Goal: Transaction & Acquisition: Book appointment/travel/reservation

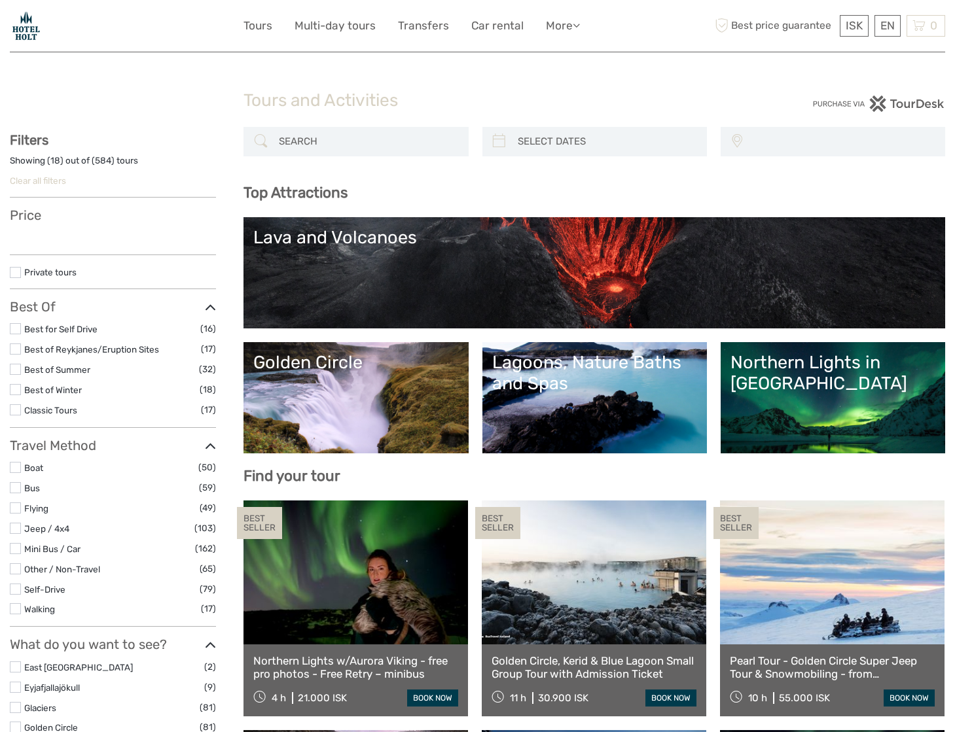
select select
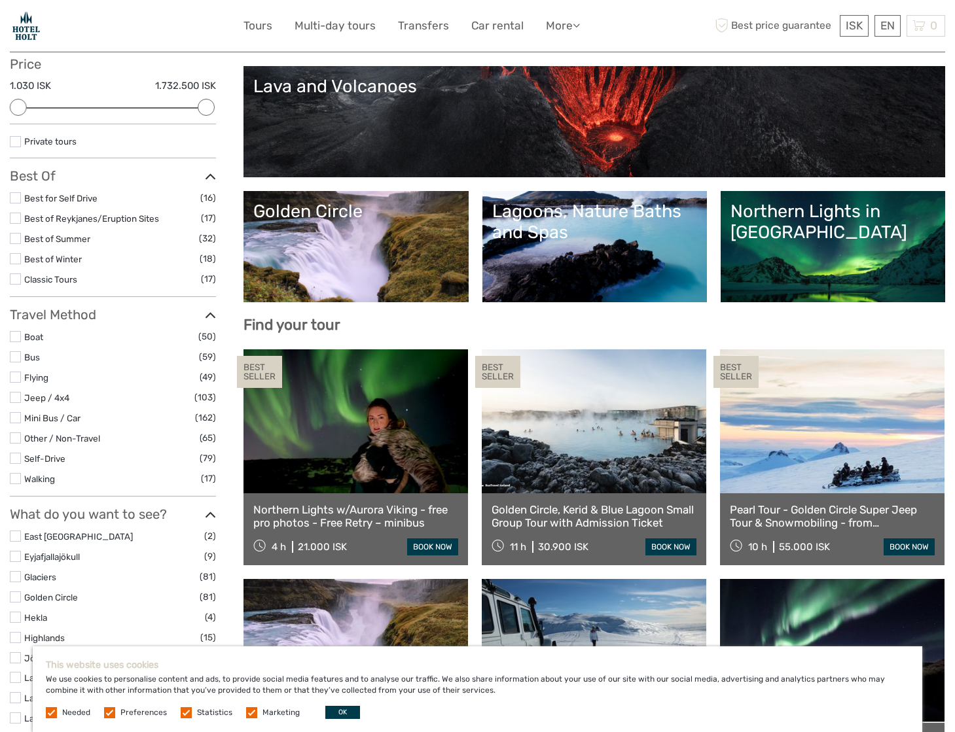
scroll to position [158, 0]
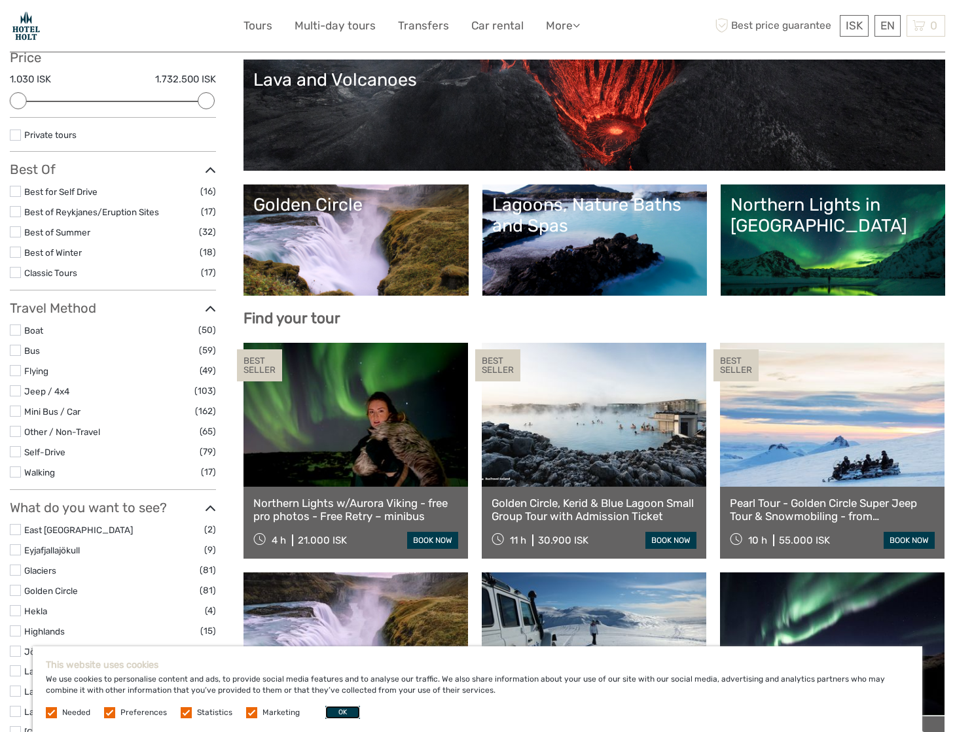
click at [340, 715] on button "OK" at bounding box center [342, 712] width 35 height 13
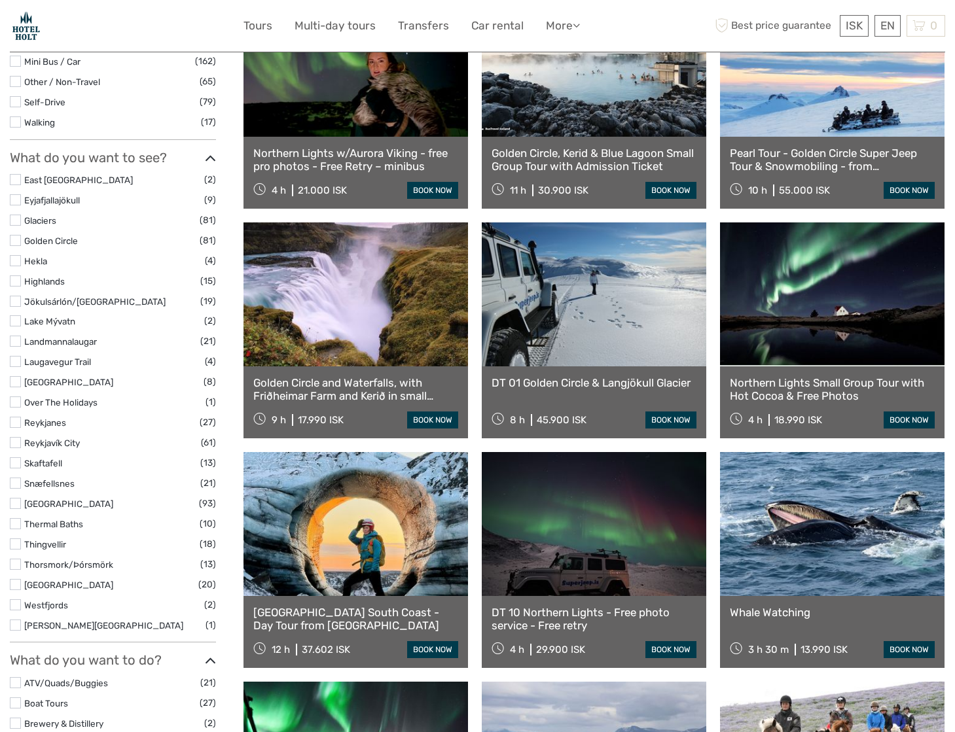
scroll to position [510, 0]
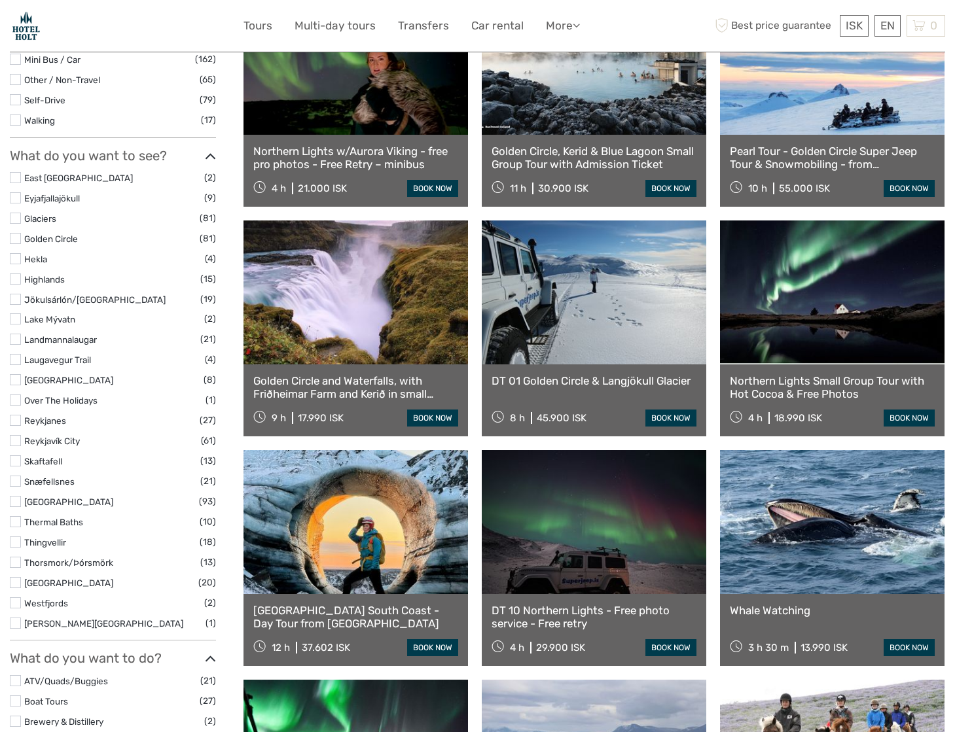
click at [18, 479] on label at bounding box center [15, 481] width 11 height 11
click at [0, 0] on input "checkbox" at bounding box center [0, 0] width 0 height 0
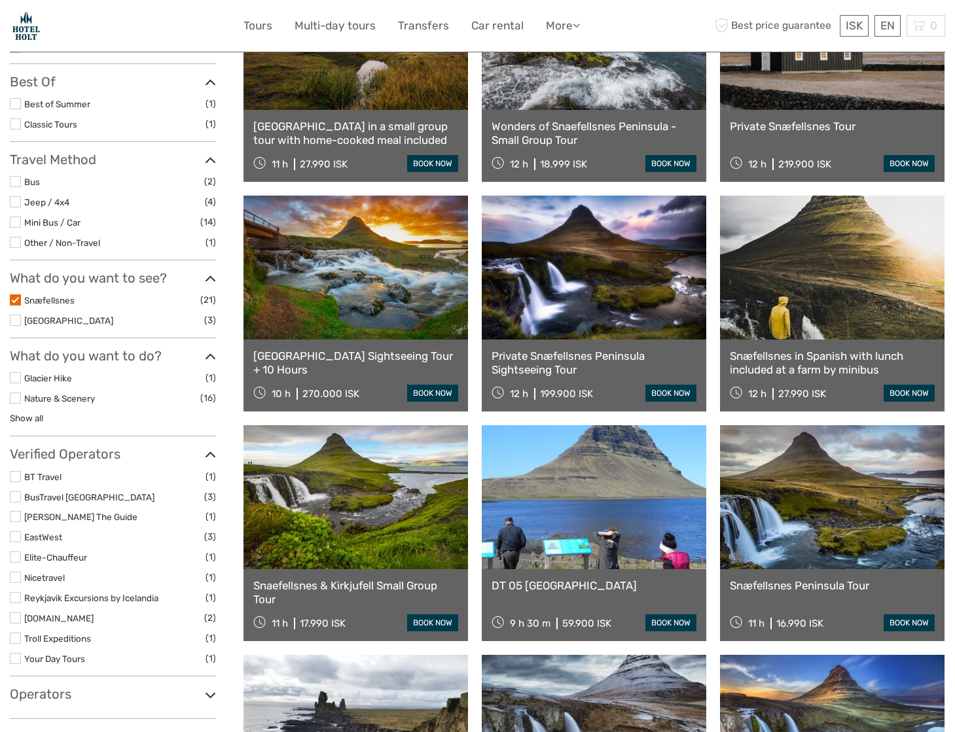
scroll to position [248, 0]
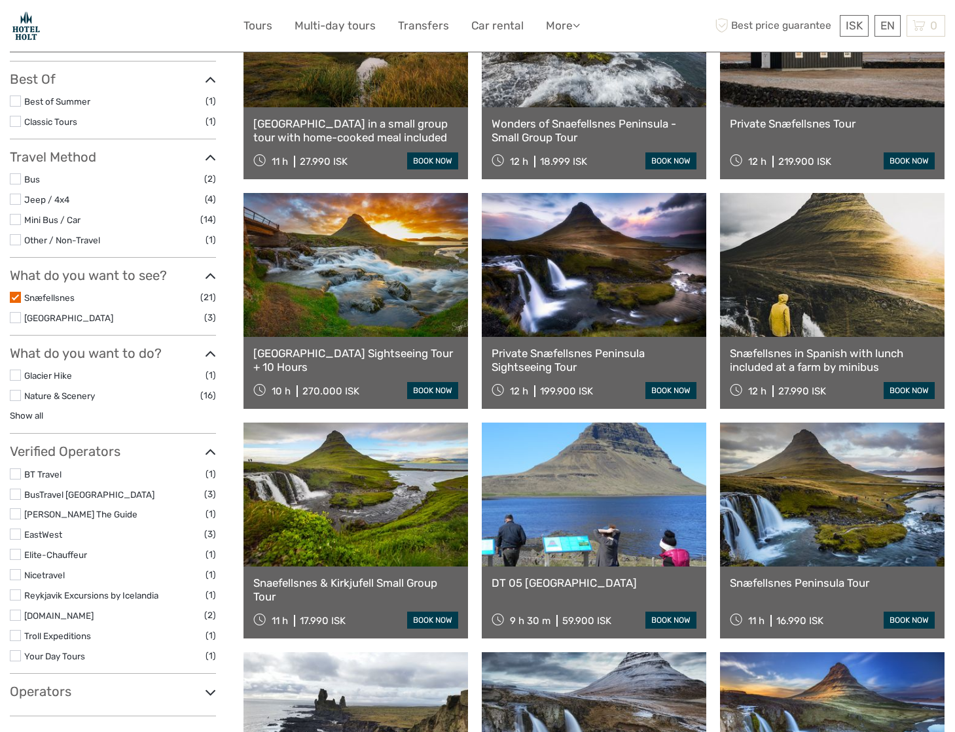
click at [14, 294] on label at bounding box center [15, 297] width 11 height 11
click at [0, 0] on input "checkbox" at bounding box center [0, 0] width 0 height 0
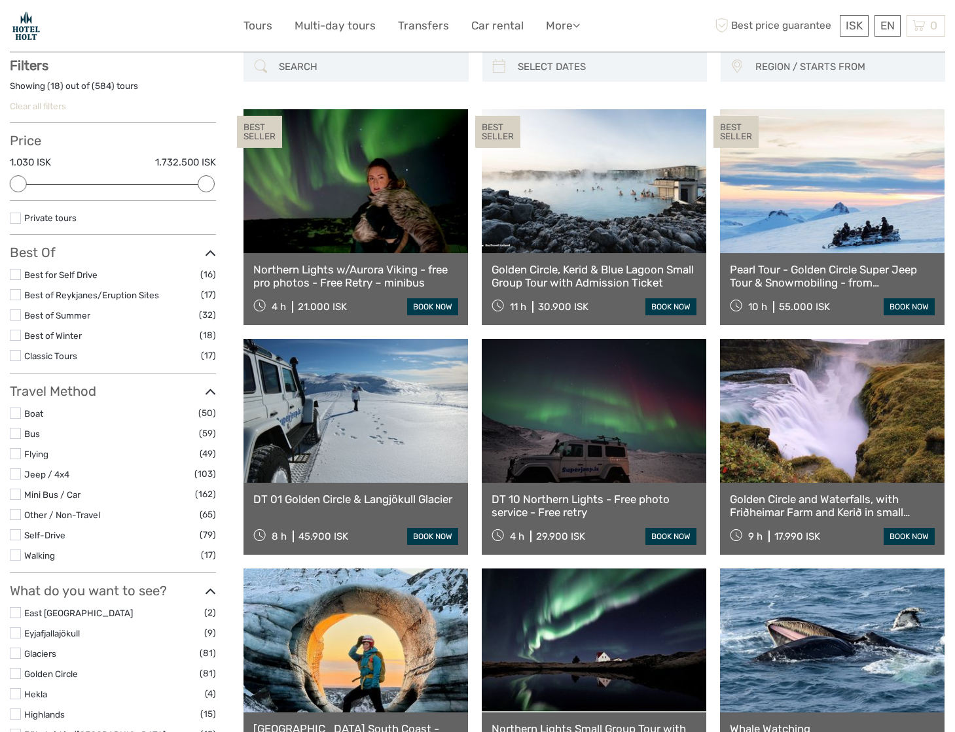
scroll to position [74, 0]
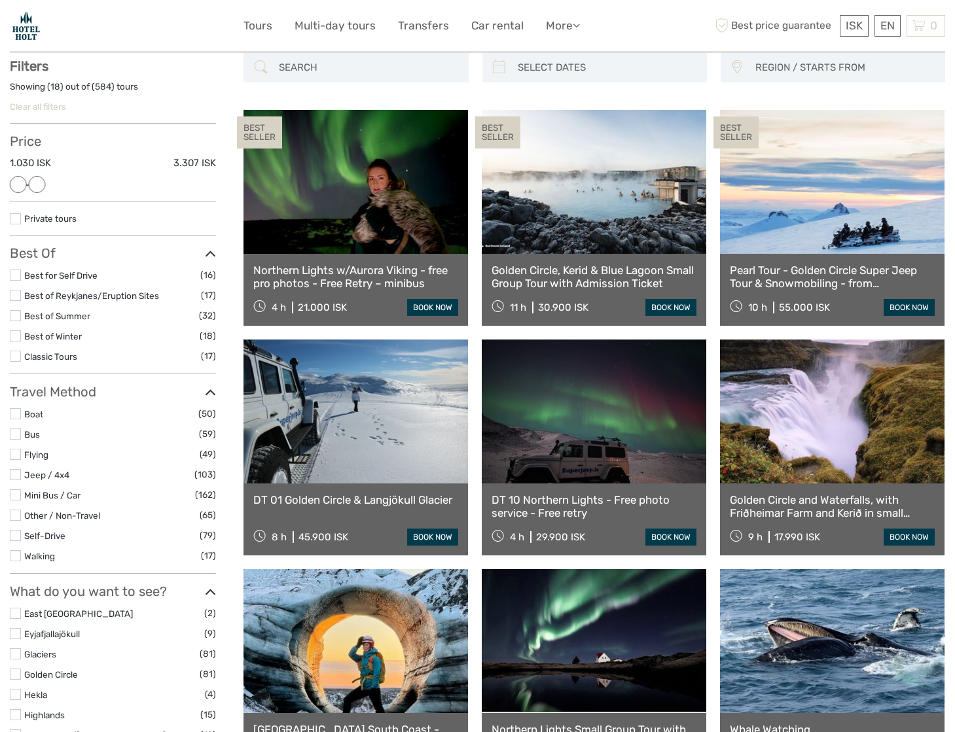
drag, startPoint x: 205, startPoint y: 181, endPoint x: 42, endPoint y: 185, distance: 163.6
click at [42, 185] on div at bounding box center [37, 184] width 17 height 17
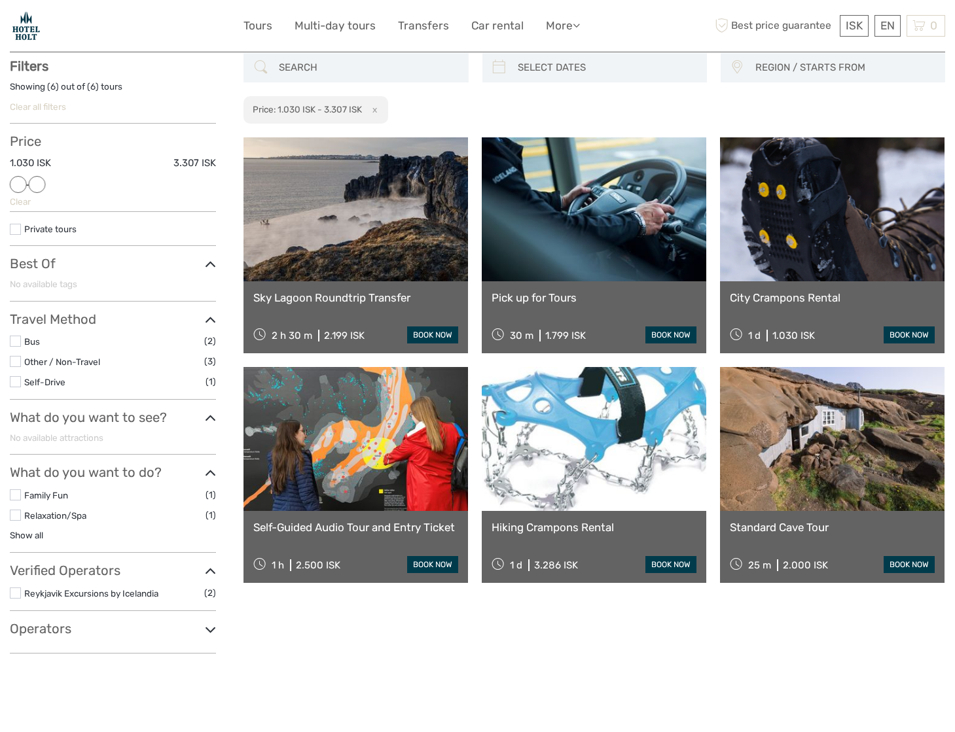
scroll to position [73, 0]
click at [429, 111] on div "REGION / STARTS FROM Capital Region East North Reykjanes / Keflavík South South…" at bounding box center [593, 89] width 701 height 71
click at [365, 227] on link at bounding box center [355, 210] width 224 height 144
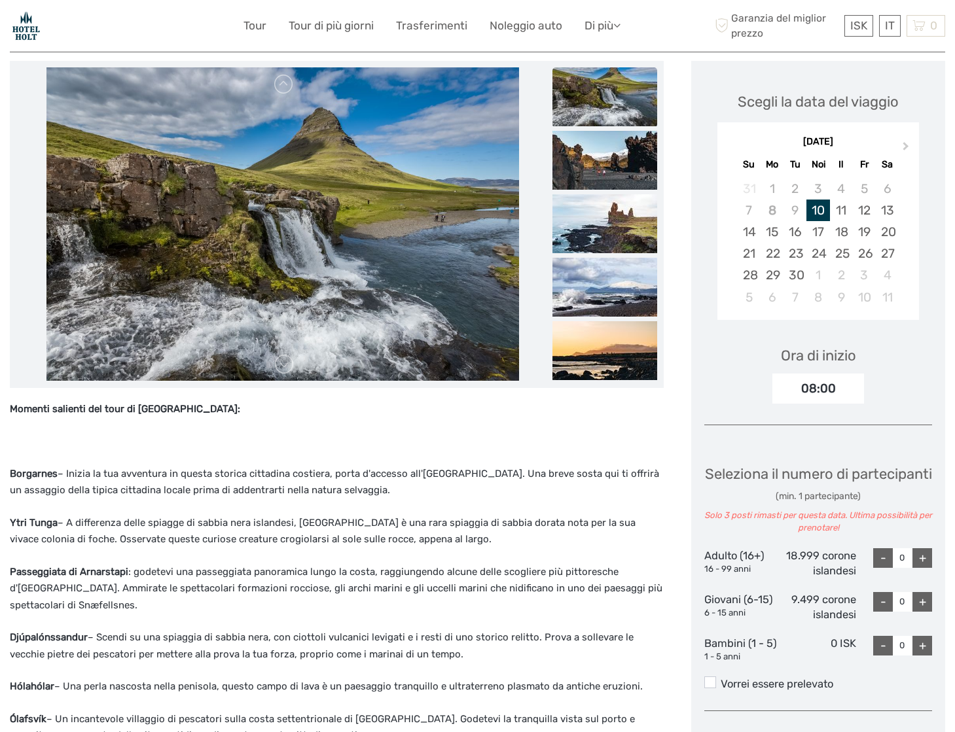
scroll to position [161, 0]
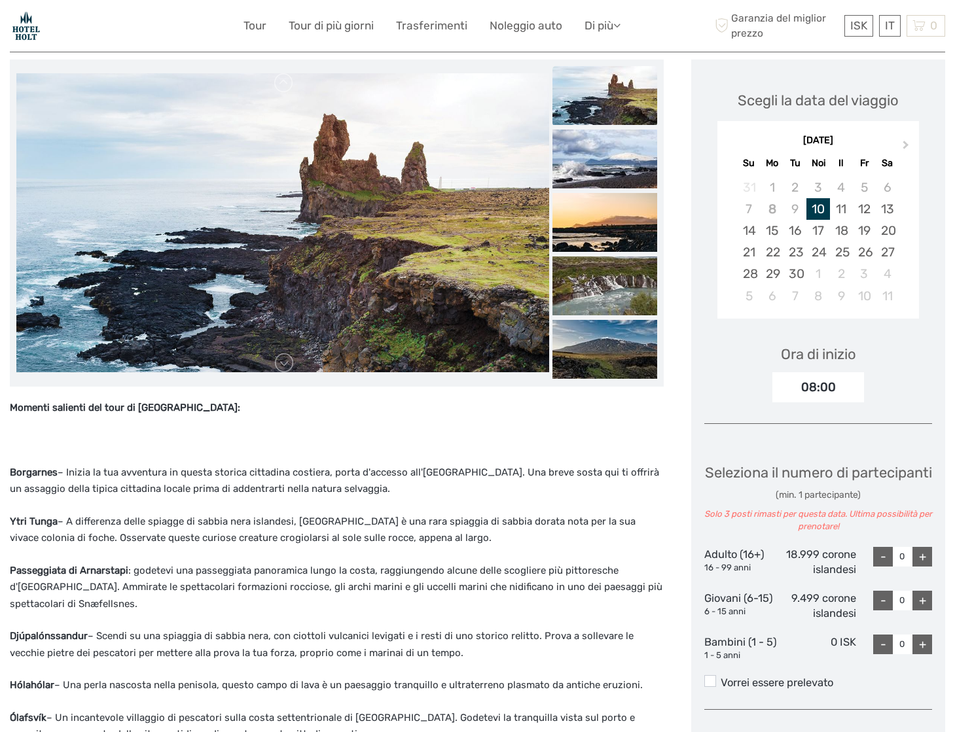
click at [819, 572] on font "18.999 corone islandesi" at bounding box center [821, 562] width 70 height 28
drag, startPoint x: 818, startPoint y: 572, endPoint x: 779, endPoint y: 576, distance: 39.4
click at [779, 576] on div "Adulto (16+) 16 - 99 anni 18.999 corone islandesi - 0 +" at bounding box center [818, 562] width 228 height 31
click at [823, 571] on font "18.999 corone islandesi" at bounding box center [821, 562] width 70 height 28
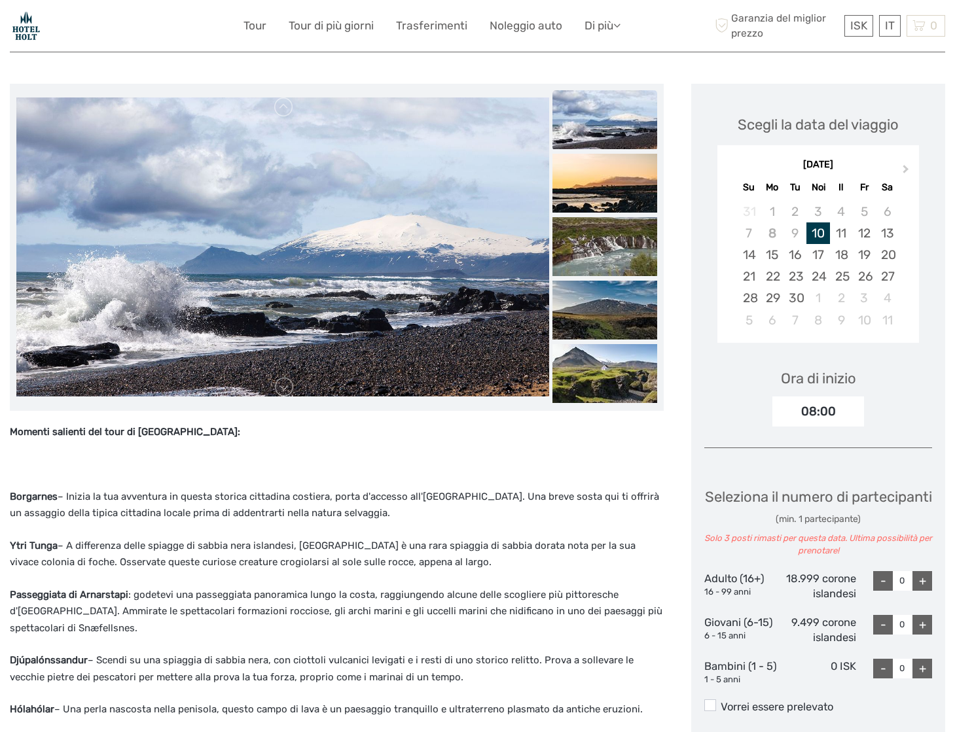
scroll to position [100, 0]
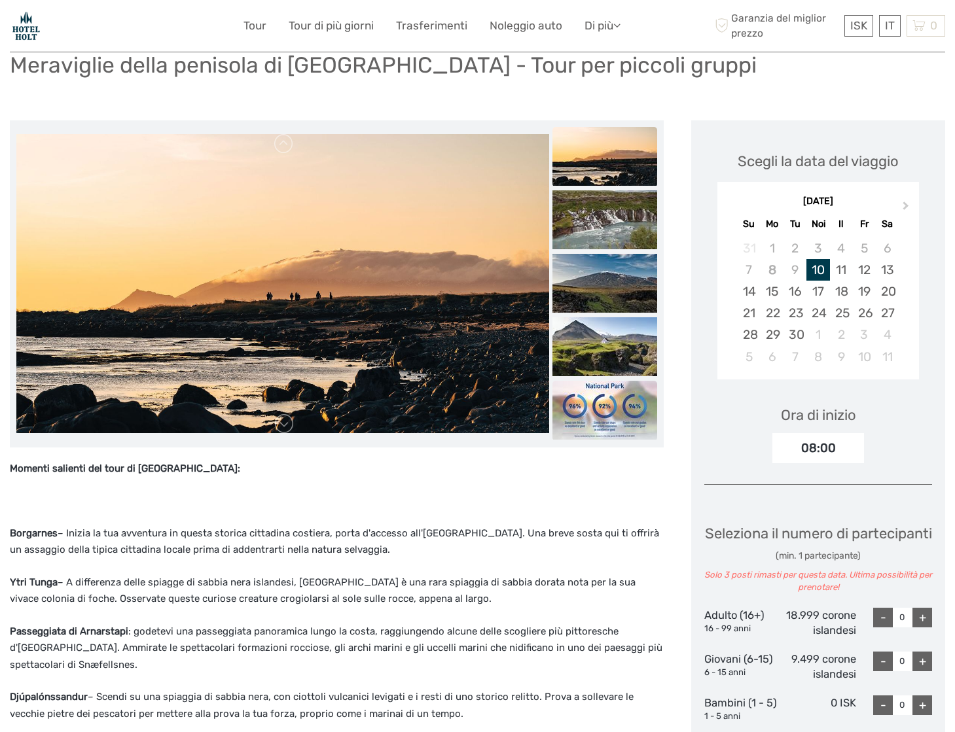
click at [603, 412] on img at bounding box center [604, 410] width 105 height 59
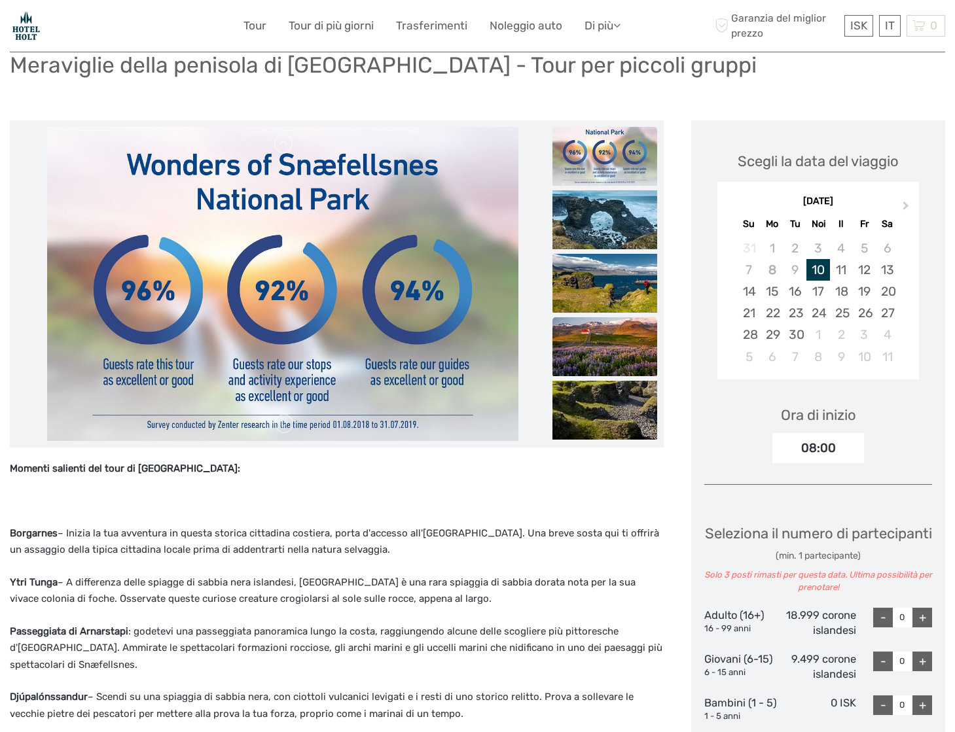
click at [608, 332] on img at bounding box center [604, 346] width 105 height 59
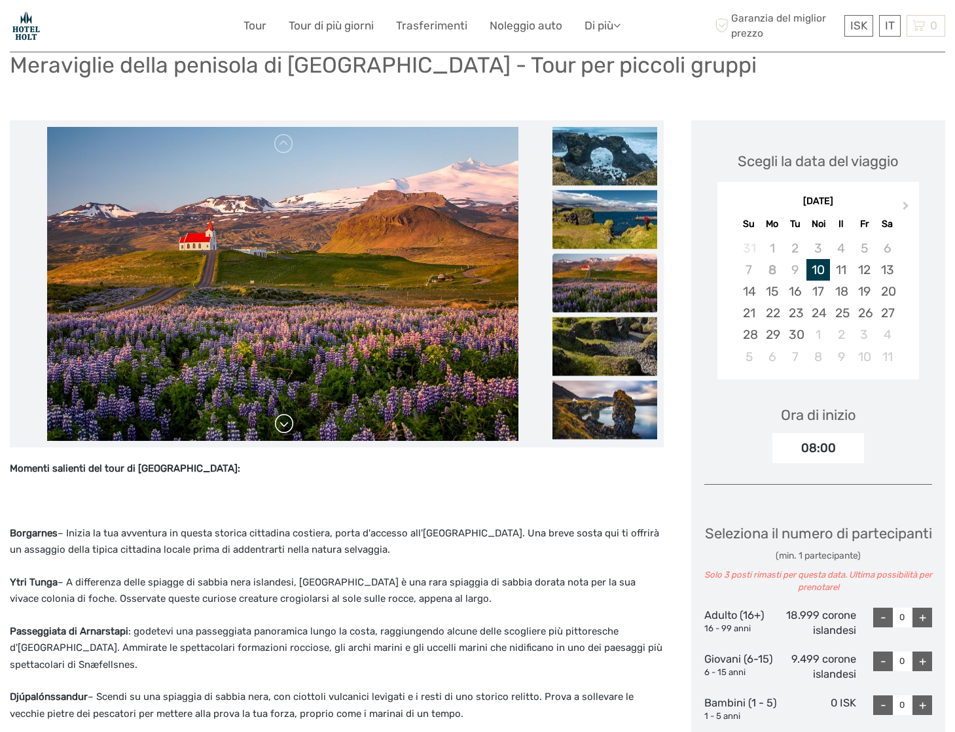
click at [287, 427] on link at bounding box center [283, 423] width 21 height 21
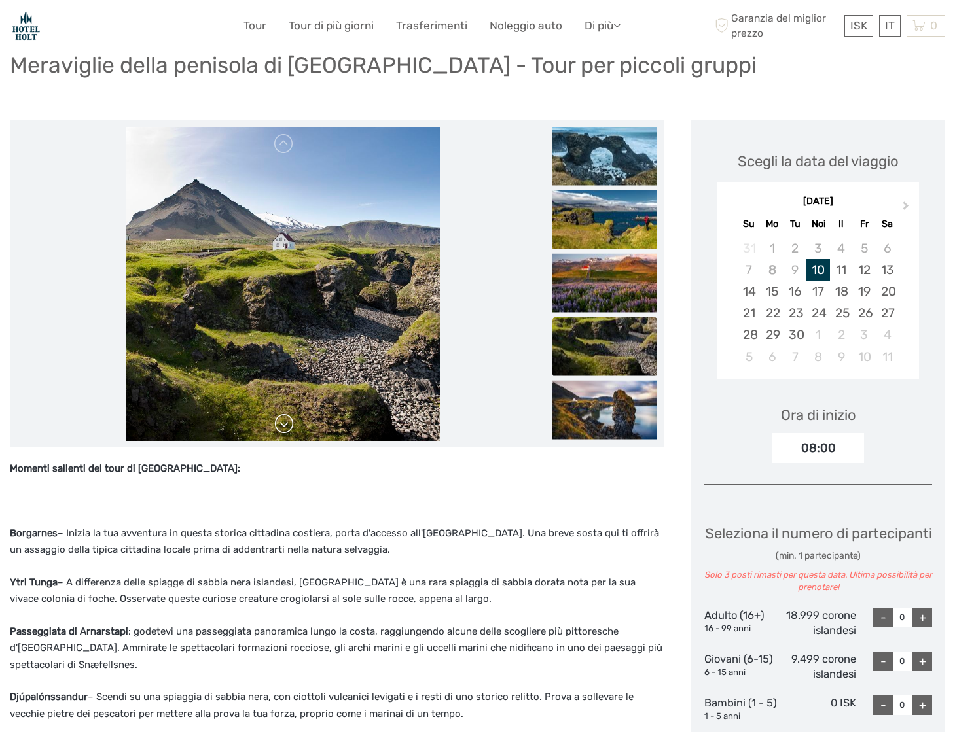
click at [287, 427] on link at bounding box center [283, 423] width 21 height 21
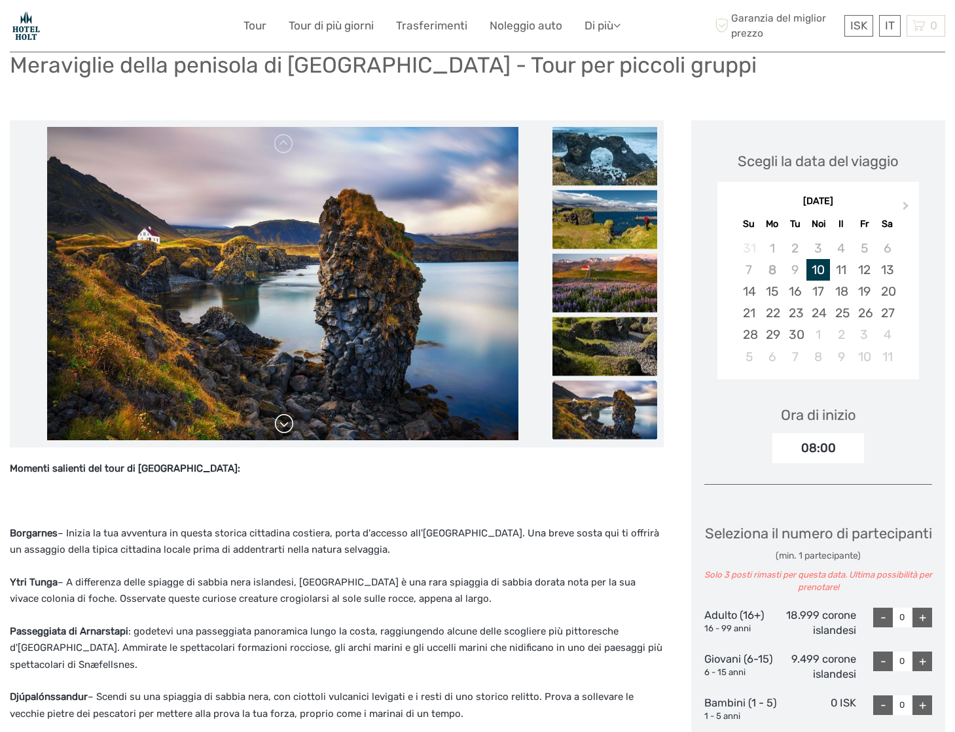
click at [287, 427] on link at bounding box center [283, 423] width 21 height 21
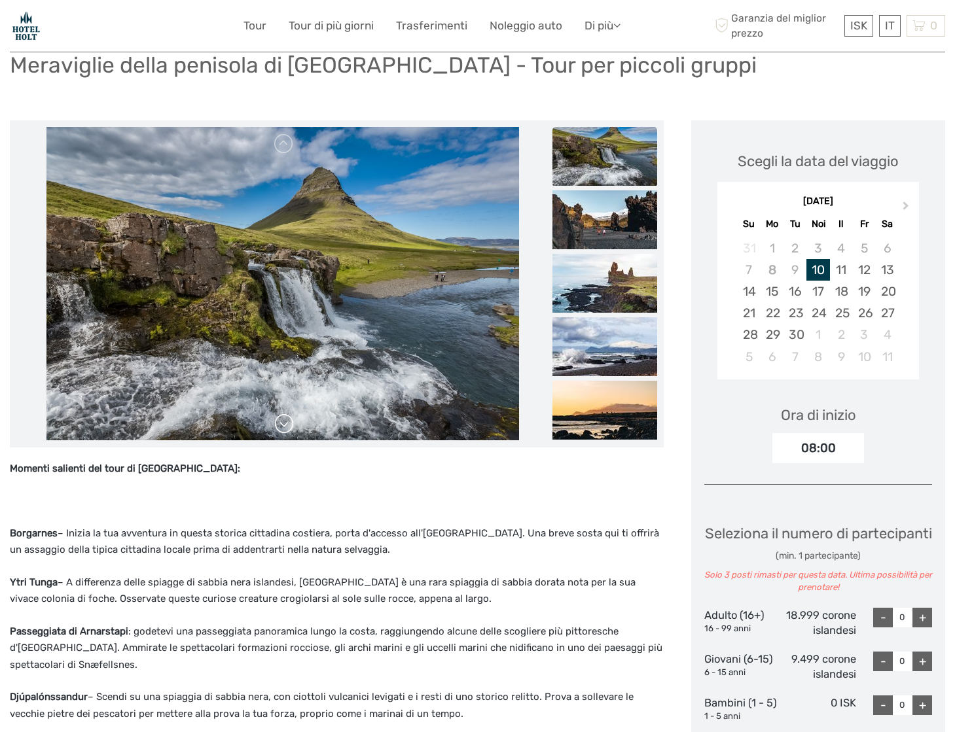
click at [287, 427] on link at bounding box center [283, 423] width 21 height 21
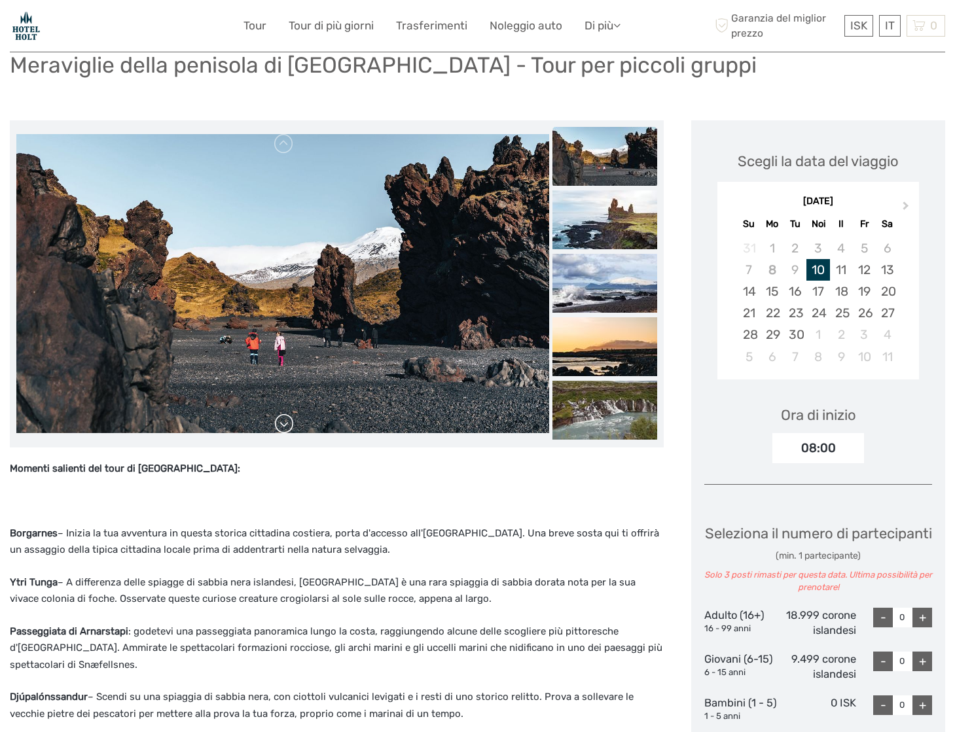
click at [287, 427] on link at bounding box center [283, 423] width 21 height 21
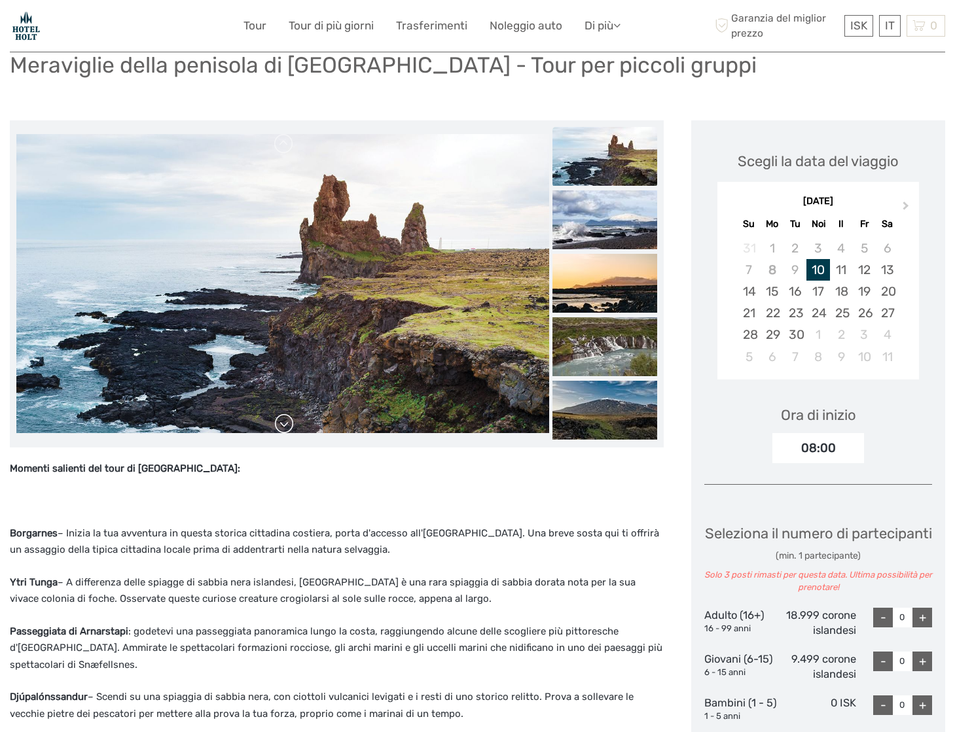
click at [287, 427] on link at bounding box center [283, 423] width 21 height 21
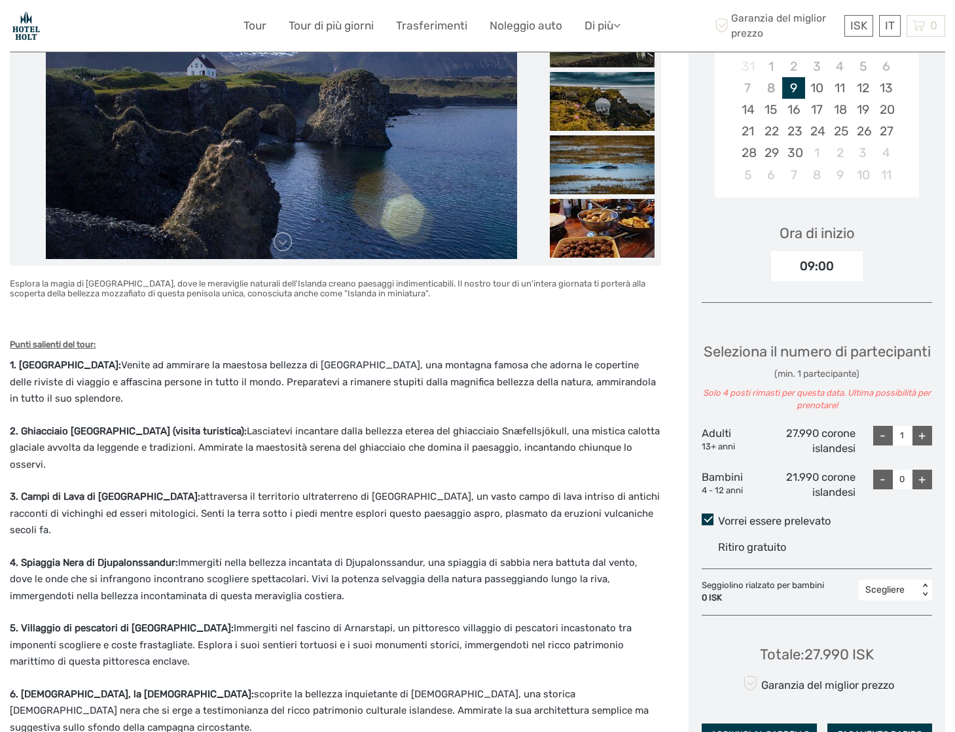
scroll to position [270, 0]
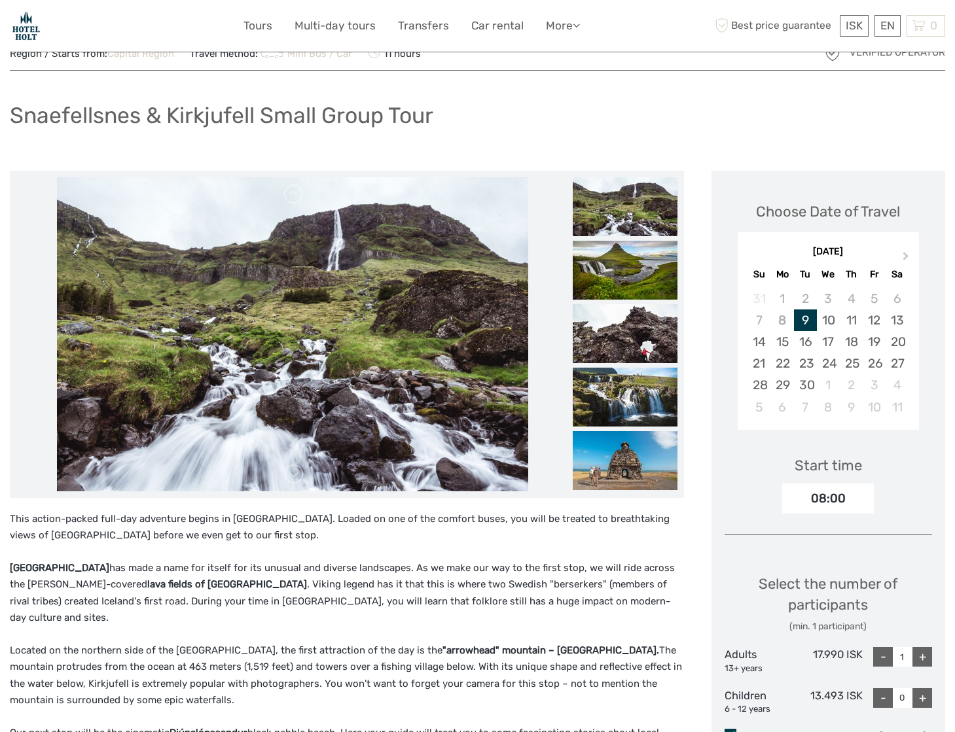
scroll to position [52, 0]
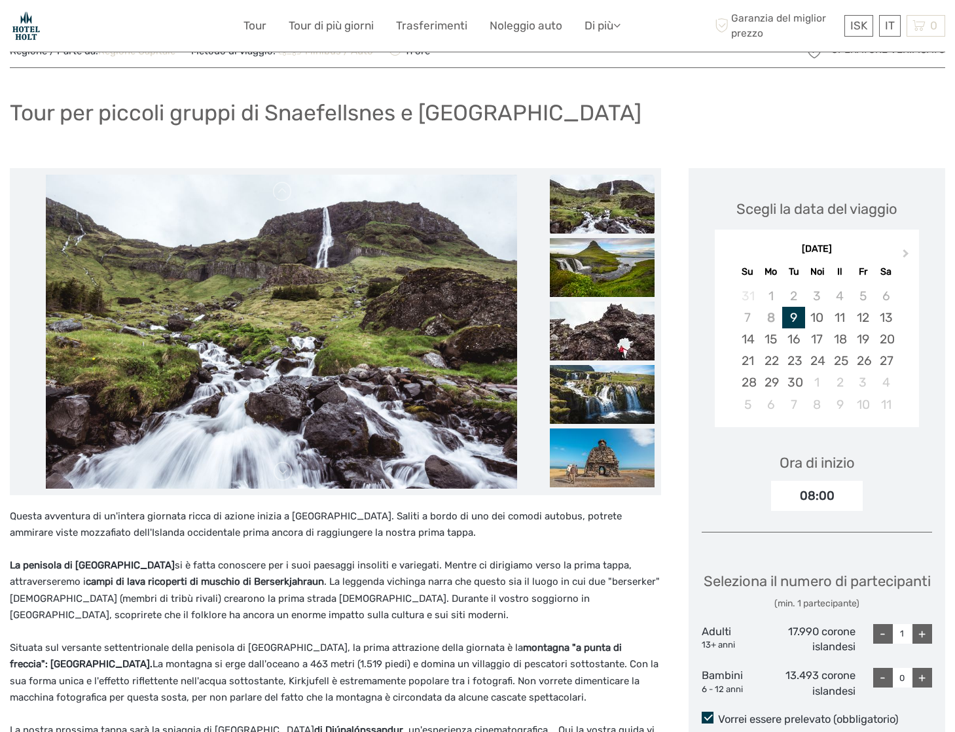
click at [298, 578] on font ". La leggenda vichinga narra che questo sia il luogo in cui due "berserker" sve…" at bounding box center [335, 598] width 650 height 45
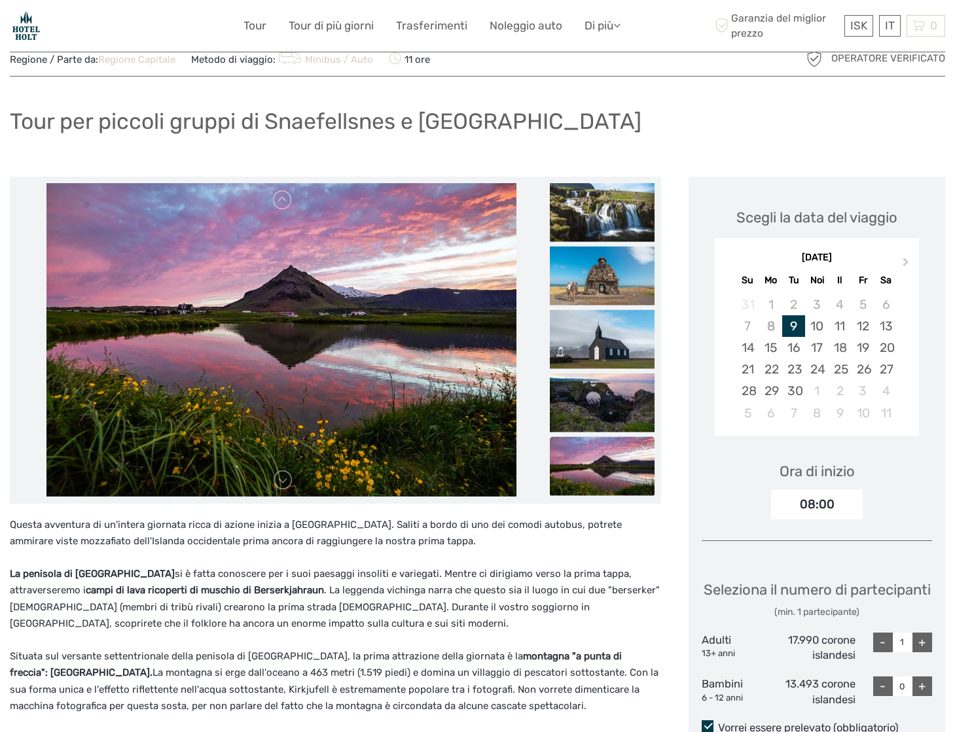
scroll to position [0, 0]
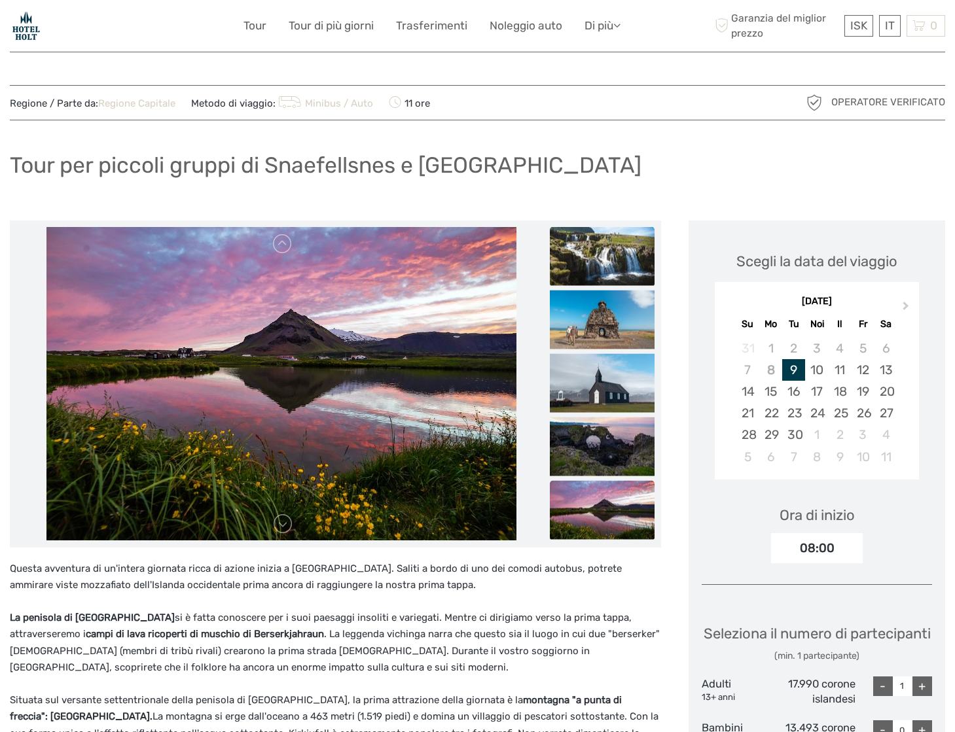
click at [603, 255] on img at bounding box center [602, 255] width 105 height 59
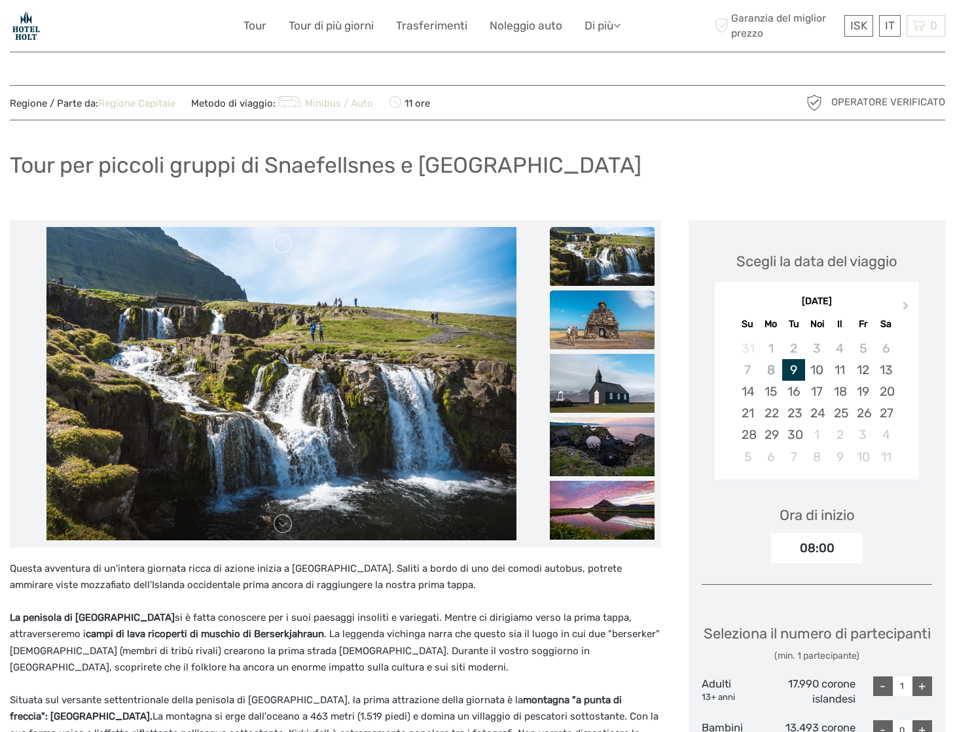
click at [603, 317] on img at bounding box center [602, 319] width 105 height 59
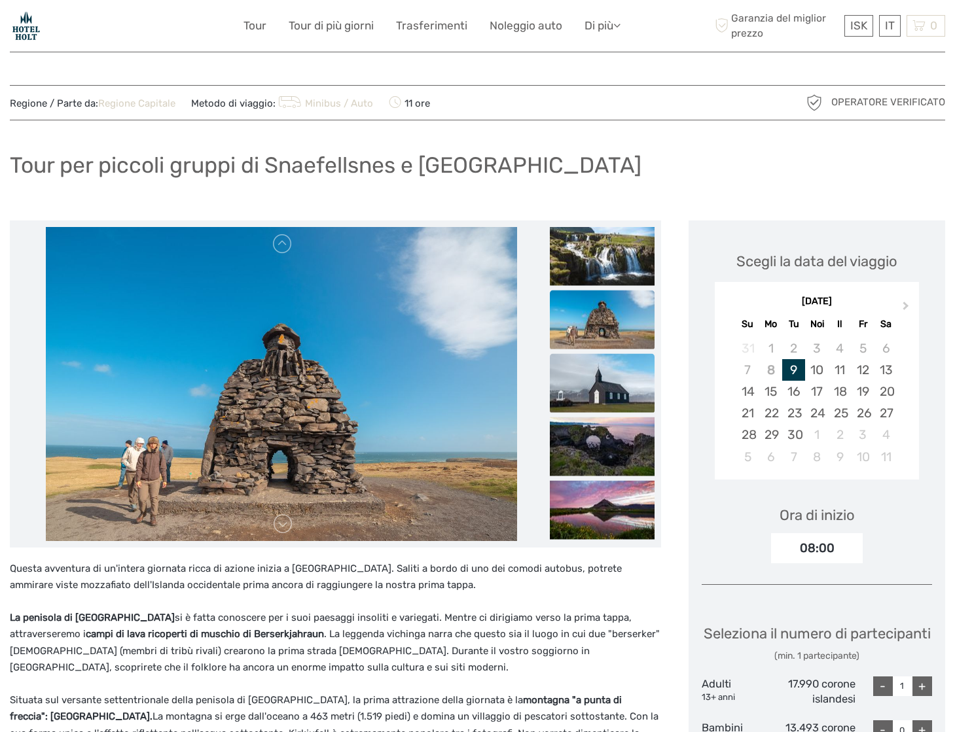
click at [601, 379] on img at bounding box center [602, 382] width 105 height 59
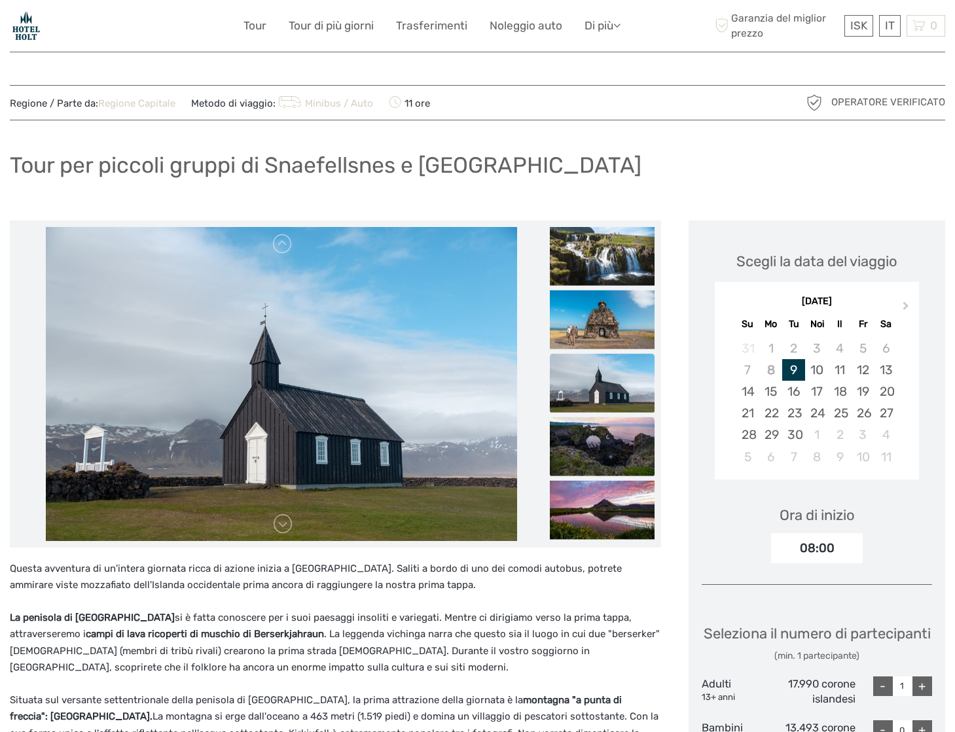
click at [610, 442] on img at bounding box center [602, 446] width 105 height 59
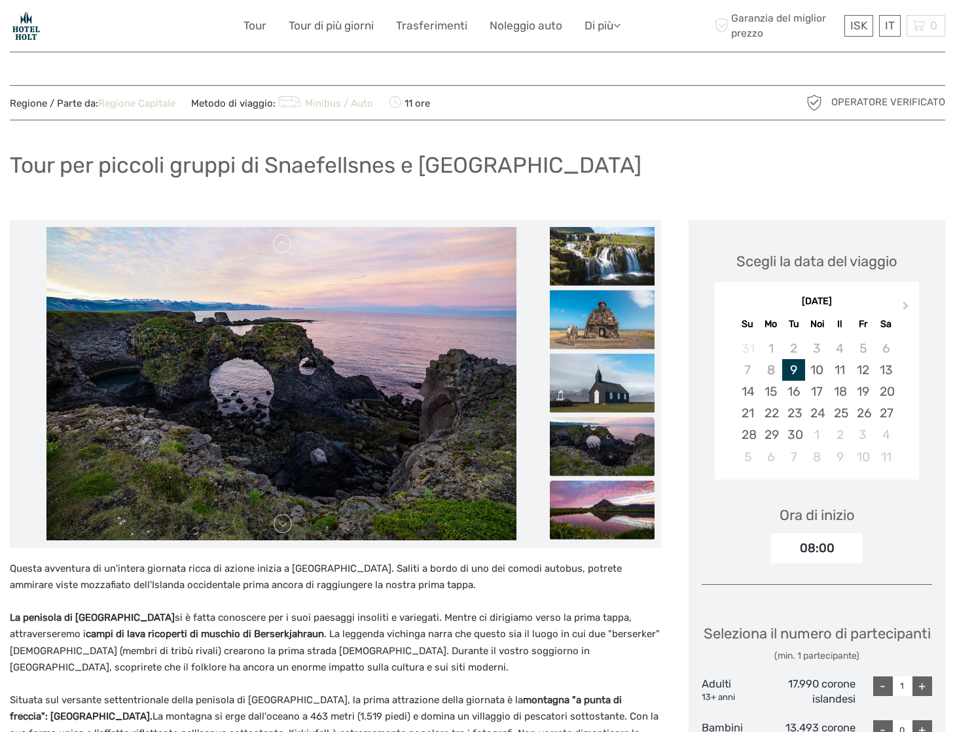
click at [610, 502] on img at bounding box center [602, 509] width 105 height 59
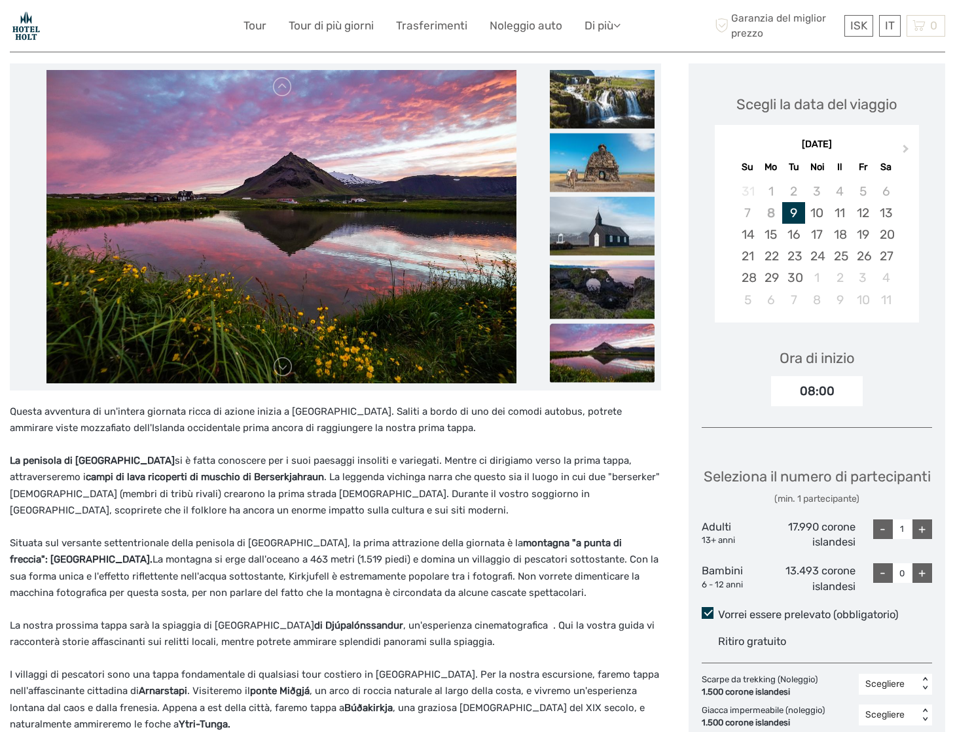
scroll to position [158, 0]
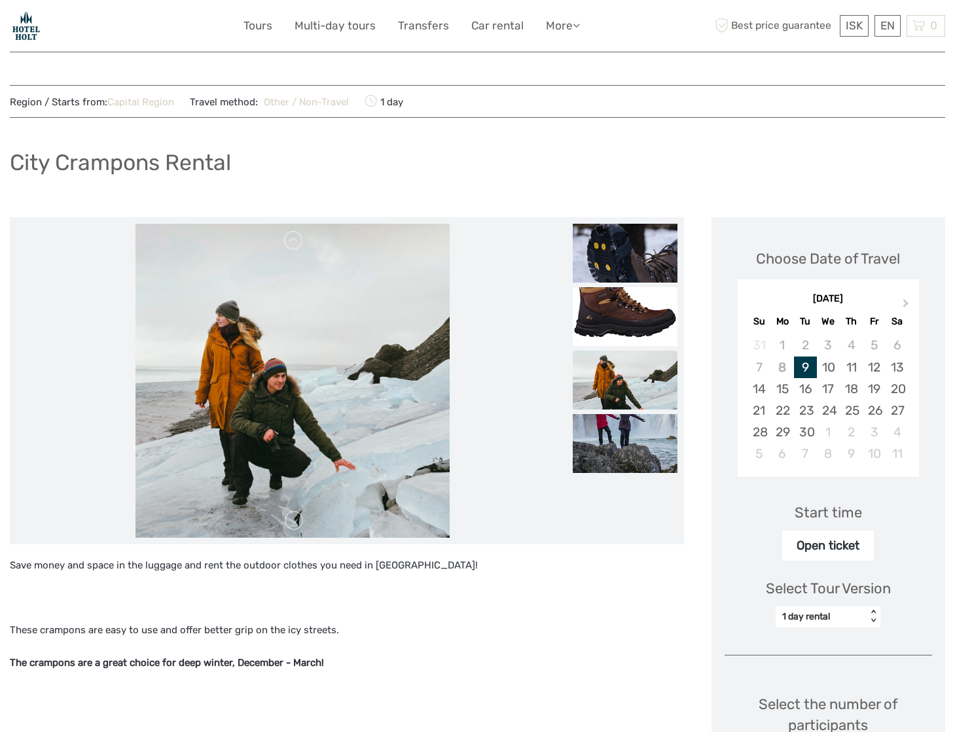
click at [604, 313] on img at bounding box center [624, 316] width 105 height 59
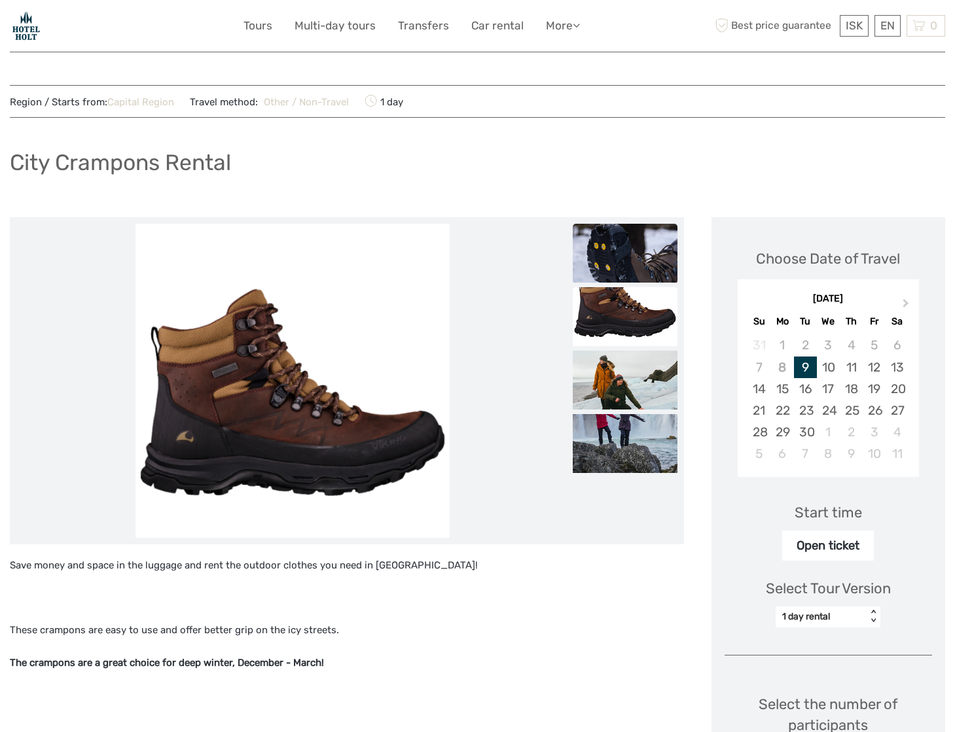
click at [617, 266] on img at bounding box center [624, 253] width 105 height 59
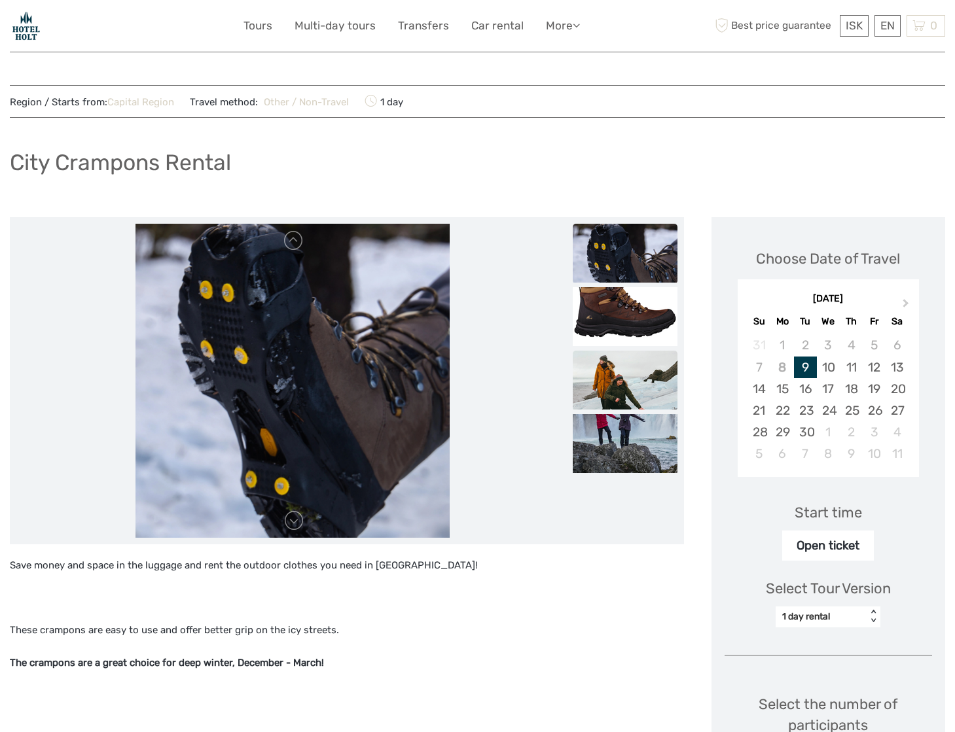
click at [622, 372] on img at bounding box center [624, 380] width 105 height 59
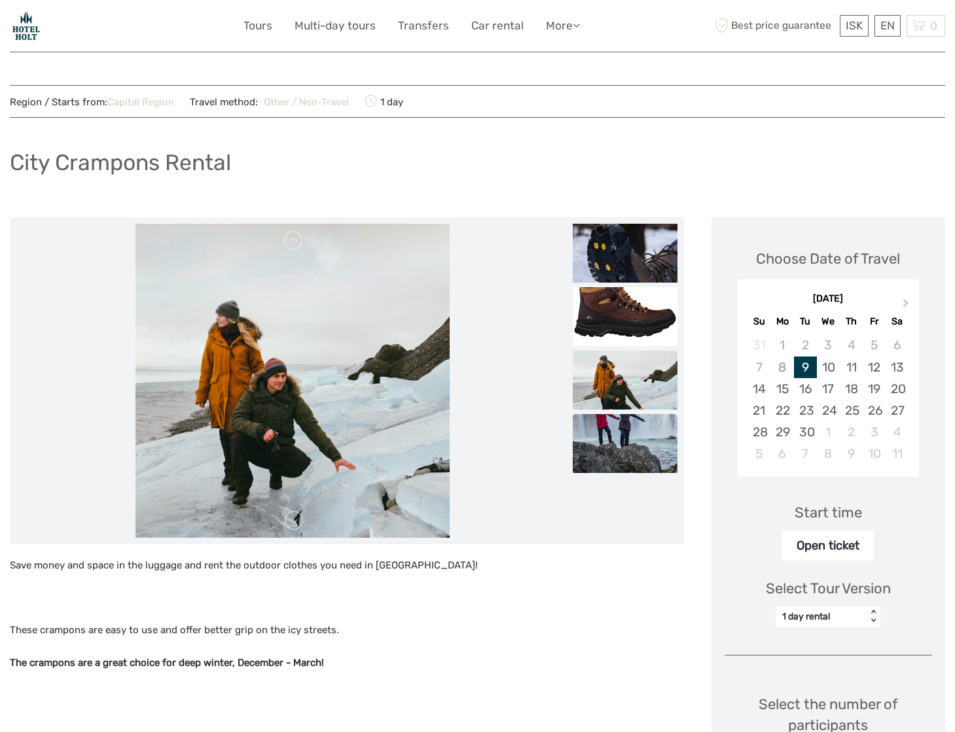
click at [597, 439] on img at bounding box center [624, 443] width 105 height 59
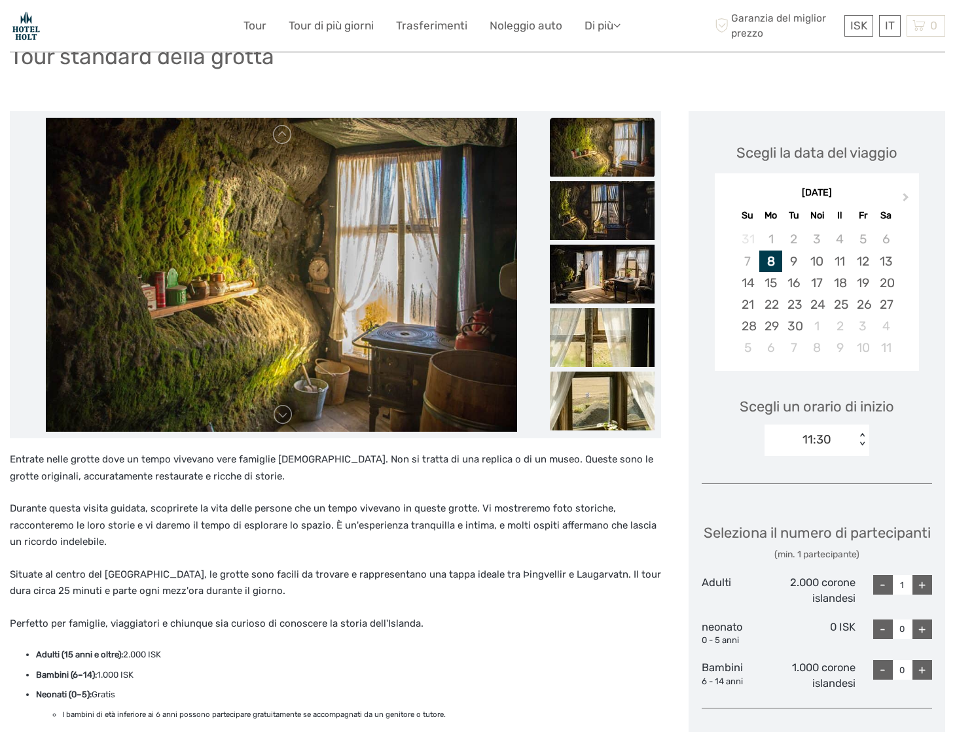
scroll to position [73, 0]
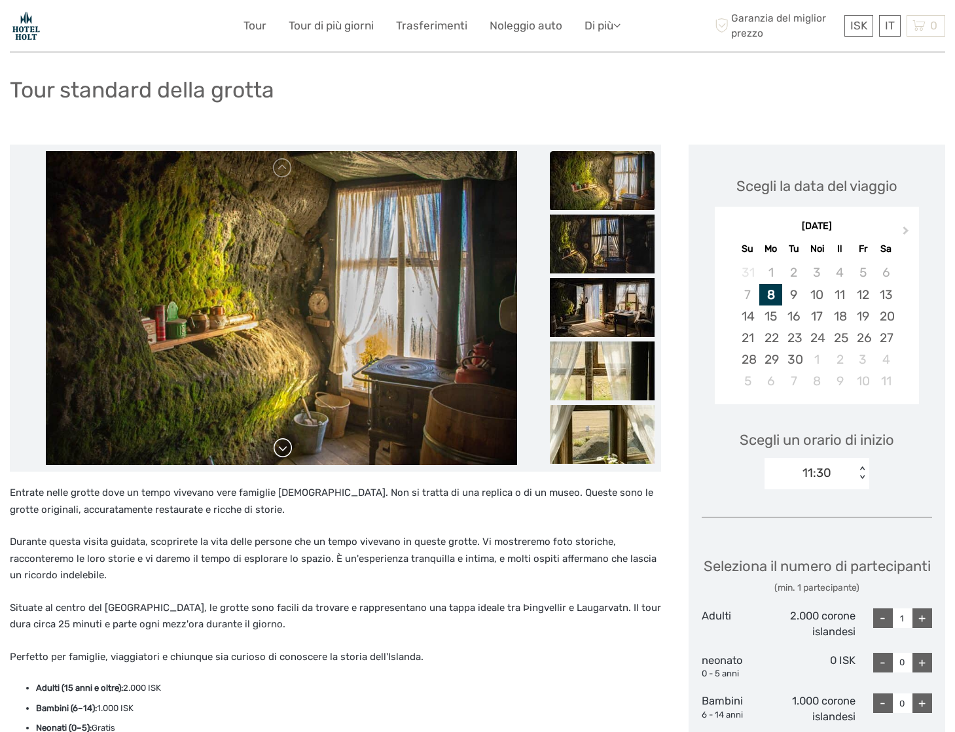
click at [275, 449] on link at bounding box center [282, 448] width 21 height 21
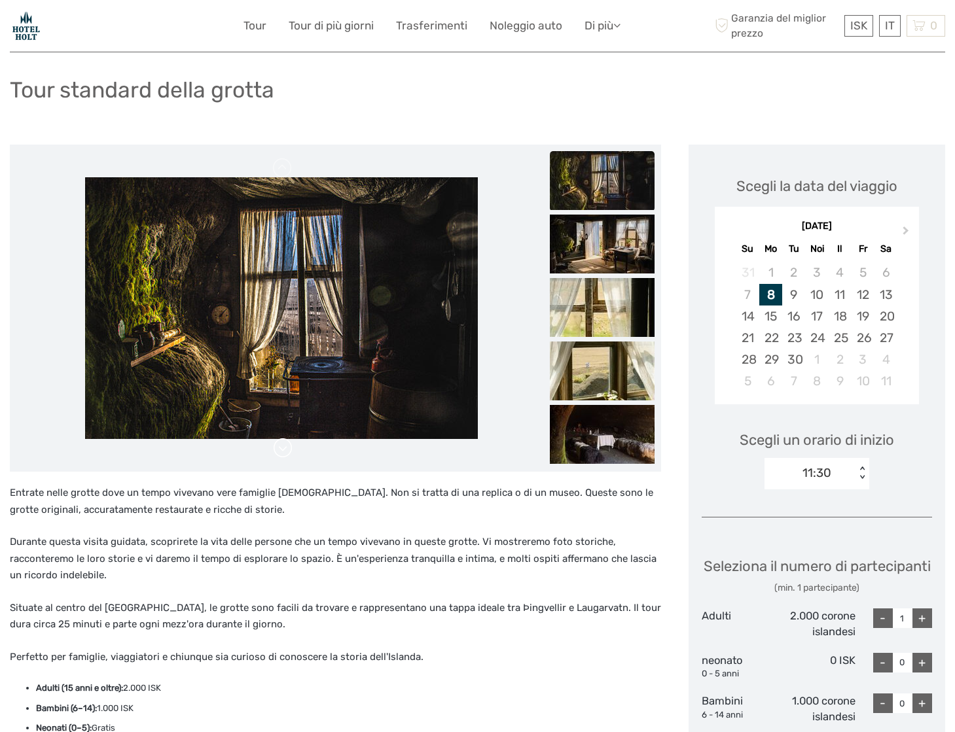
click at [279, 448] on link at bounding box center [282, 448] width 21 height 21
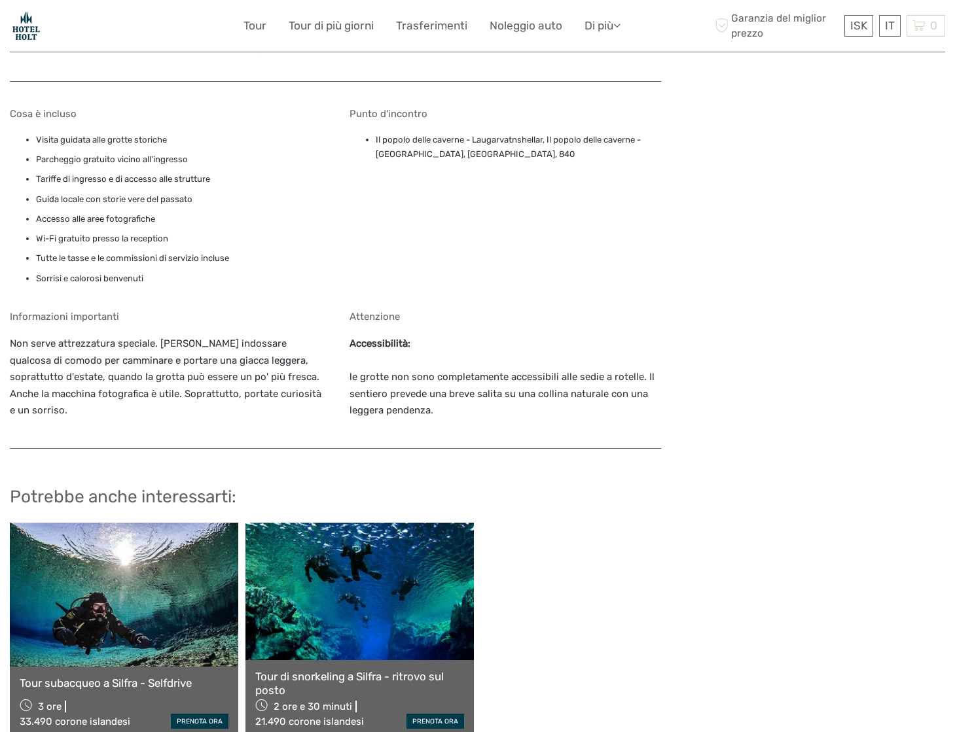
scroll to position [1000, 0]
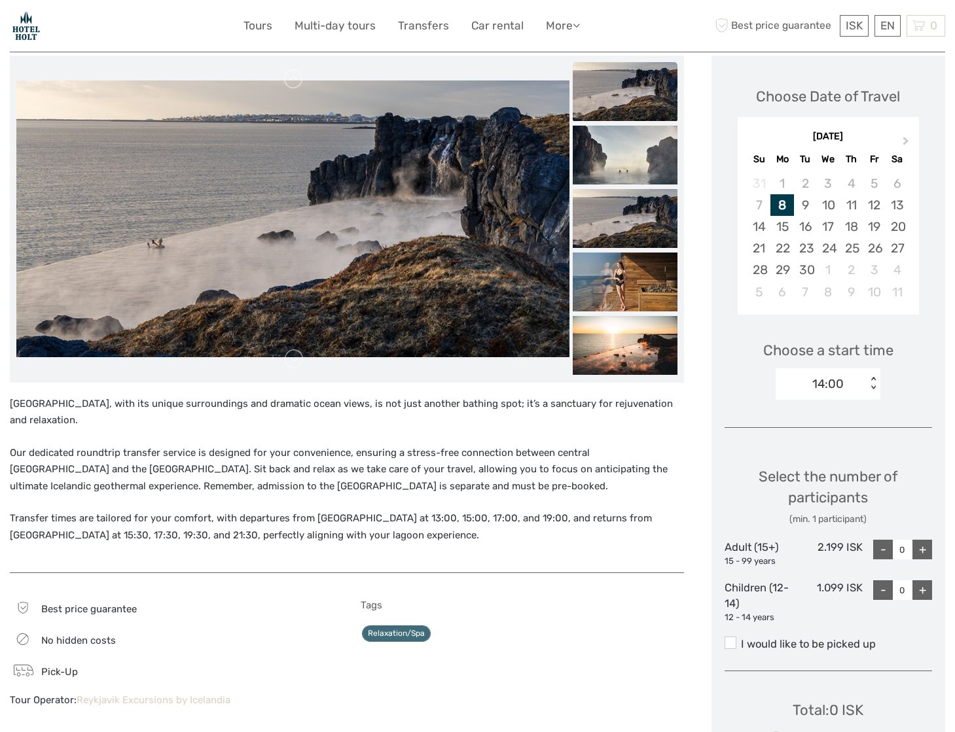
scroll to position [163, 0]
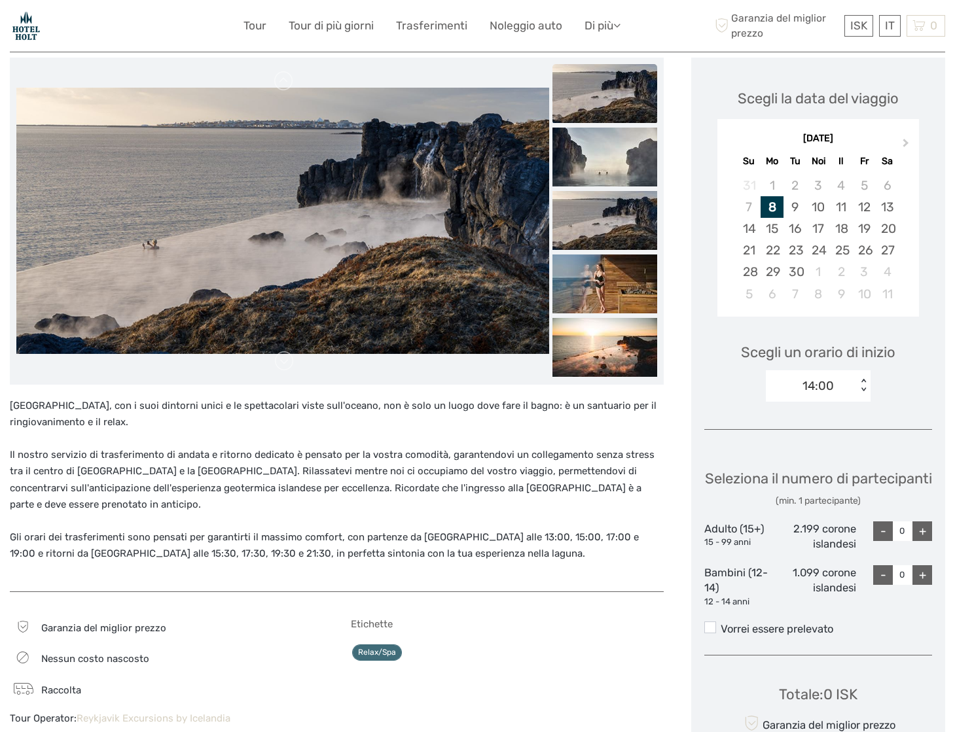
click at [548, 493] on font "Il nostro servizio di trasferimento di andata e ritorno dedicato è pensato per …" at bounding box center [332, 480] width 644 height 62
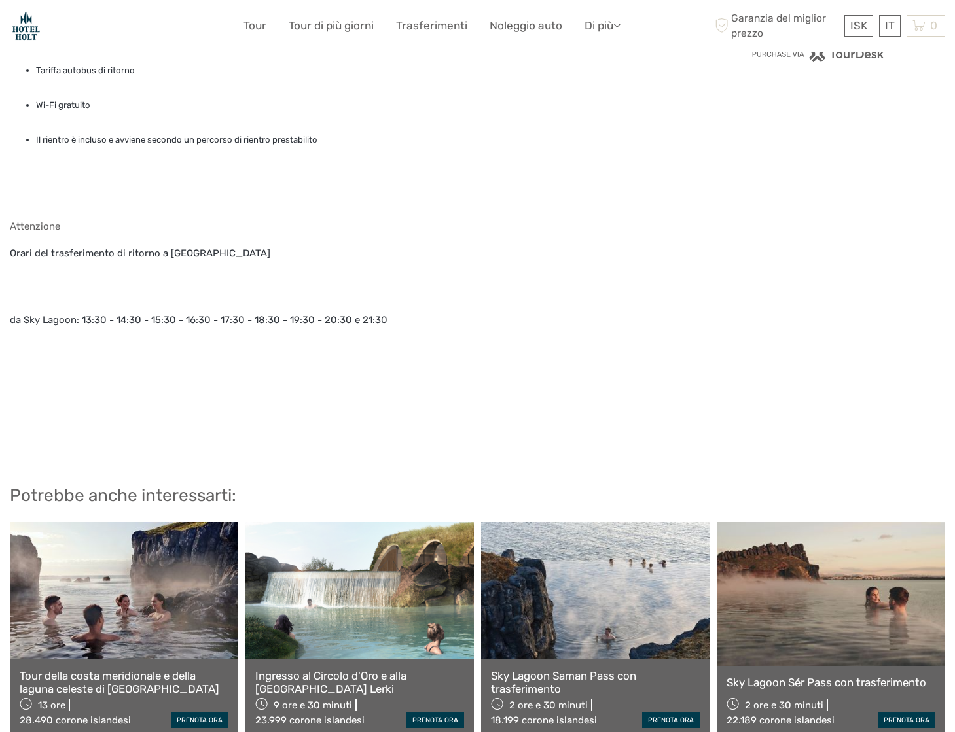
scroll to position [1150, 0]
